Goal: Task Accomplishment & Management: Complete application form

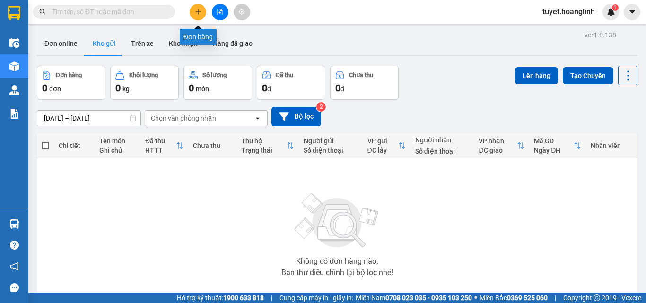
click at [198, 9] on icon "plus" at bounding box center [198, 11] width 0 height 5
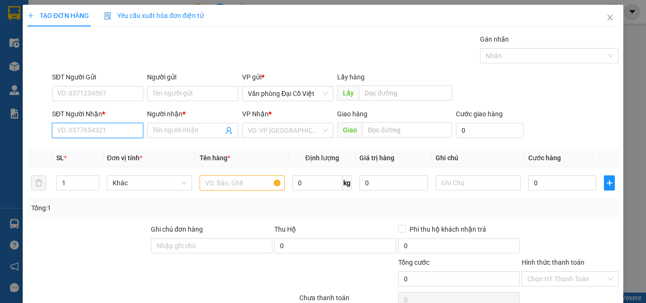
click at [101, 130] on input "SĐT Người Nhận *" at bounding box center [97, 130] width 91 height 15
click at [74, 150] on div "0386003589 - A QUẢ" at bounding box center [96, 149] width 79 height 10
type input "0386003589"
type input "A QUẢ"
type input "100.000"
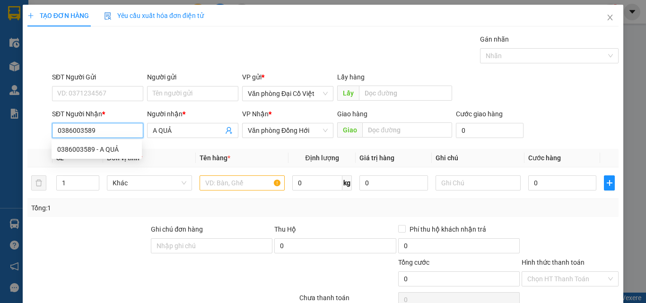
type input "100.000"
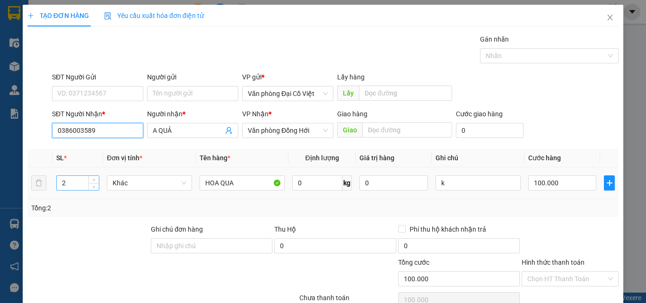
type input "0386003589"
drag, startPoint x: 72, startPoint y: 183, endPoint x: 53, endPoint y: 186, distance: 20.1
click at [53, 186] on td "2" at bounding box center [78, 184] width 51 height 32
type input "3"
click at [560, 184] on input "100.000" at bounding box center [563, 183] width 68 height 15
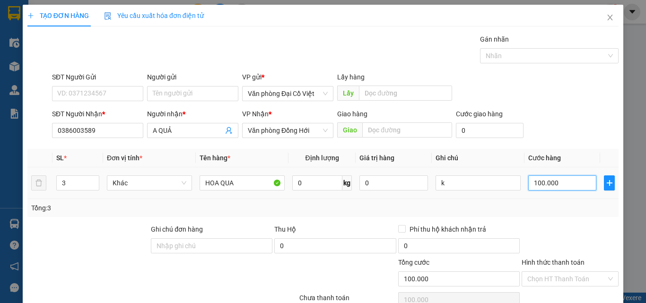
type input "2"
type input "24"
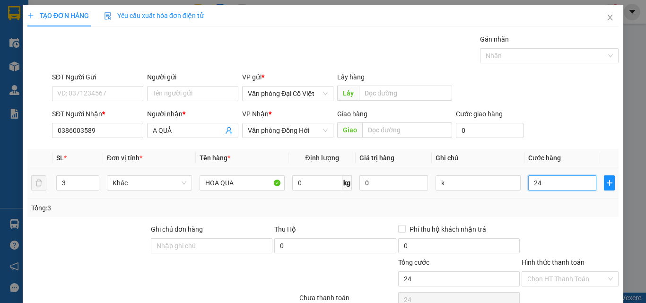
type input "240"
type input "240.000"
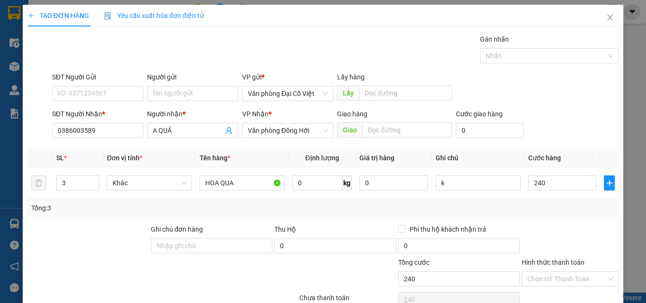
type input "240.000"
click at [554, 225] on div at bounding box center [570, 240] width 99 height 33
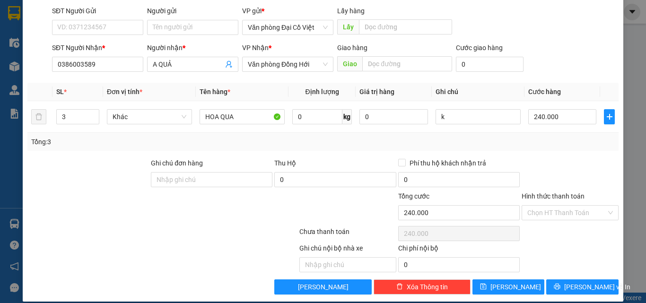
scroll to position [76, 0]
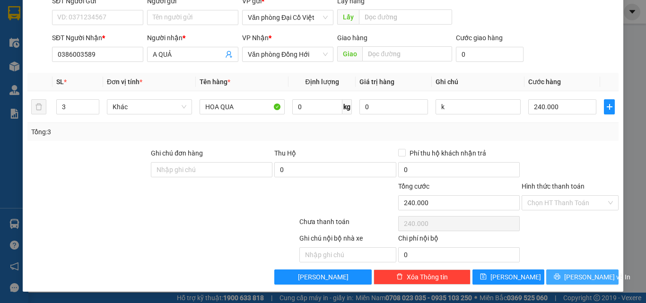
click at [553, 277] on button "[PERSON_NAME] và In" at bounding box center [583, 277] width 72 height 15
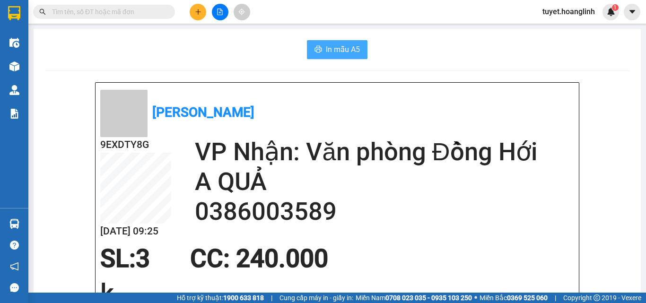
click at [322, 46] on button "In mẫu A5" at bounding box center [337, 49] width 61 height 19
click at [200, 12] on icon "plus" at bounding box center [197, 11] width 5 height 0
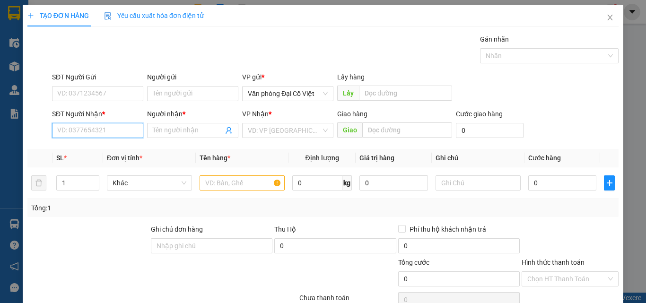
click at [82, 127] on input "SĐT Người Nhận *" at bounding box center [97, 130] width 91 height 15
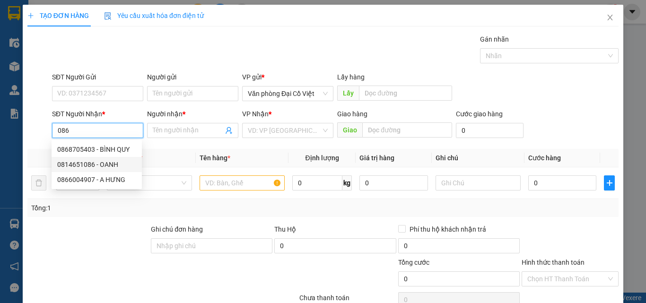
click at [83, 166] on div "0814651086 - OANH" at bounding box center [96, 164] width 79 height 10
type input "0814651086"
type input "OANH"
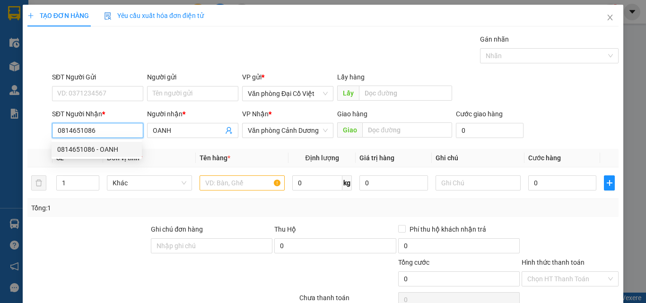
type input "100.000"
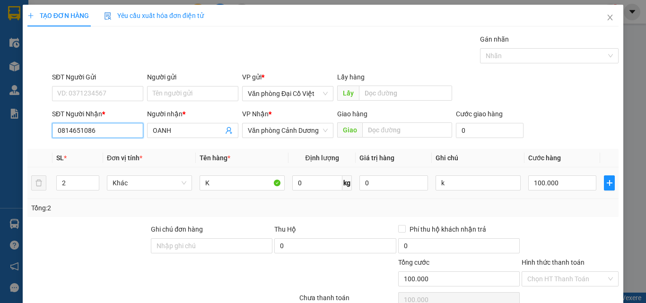
type input "0814651086"
click at [43, 186] on tr "2 Khác K 0 kg 0 k 100.000" at bounding box center [323, 184] width 592 height 32
type input "1"
click at [578, 182] on input "100.000" at bounding box center [563, 183] width 68 height 15
type input "1"
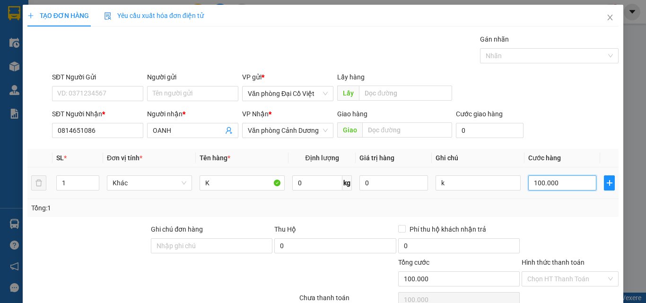
type input "1"
type input "10"
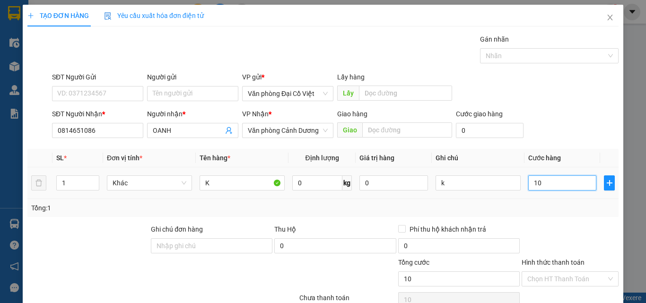
type input "100"
type input "100.000"
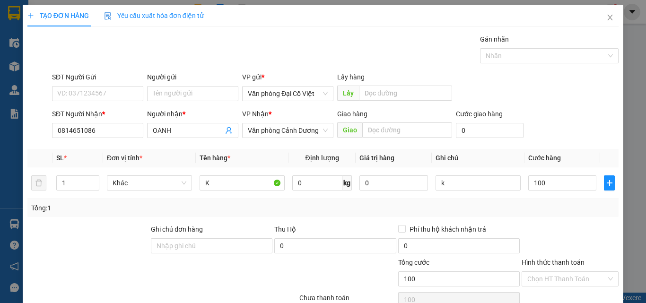
type input "100.000"
click at [536, 216] on div "Tổng: 1" at bounding box center [323, 208] width 592 height 18
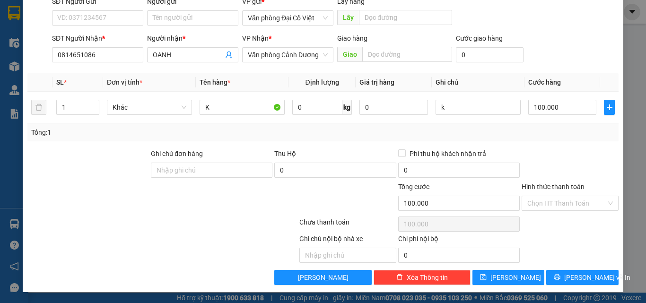
scroll to position [76, 0]
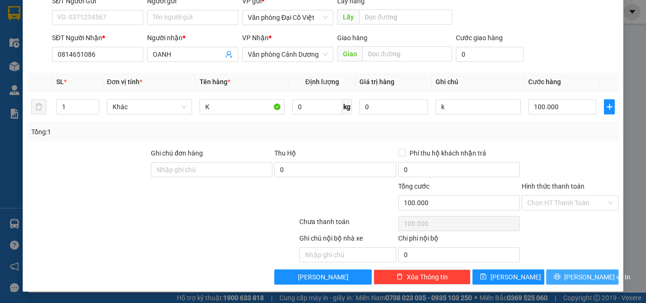
click at [561, 276] on icon "printer" at bounding box center [558, 277] width 6 height 6
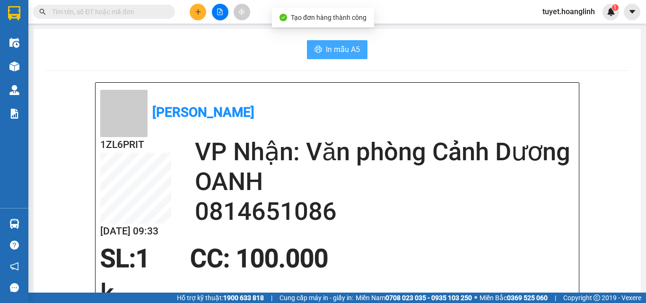
click at [343, 48] on span "In mẫu A5" at bounding box center [343, 50] width 34 height 12
